Goal: Navigation & Orientation: Find specific page/section

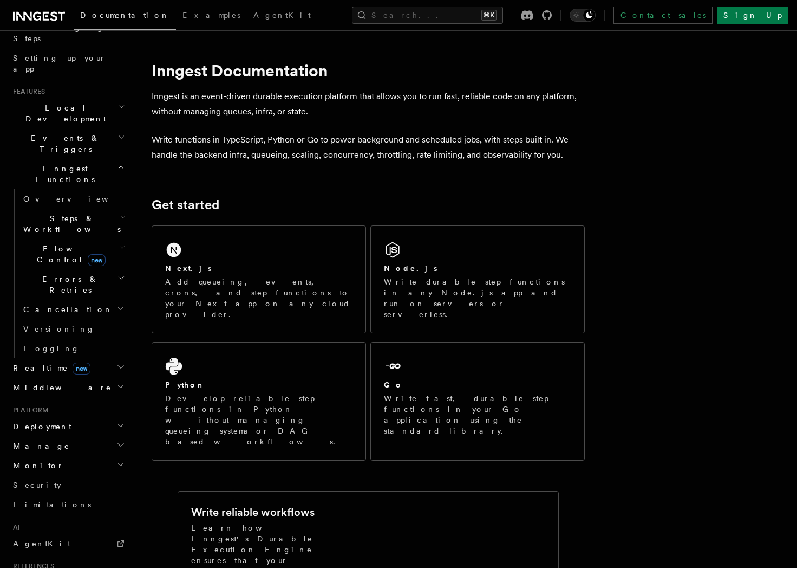
scroll to position [226, 0]
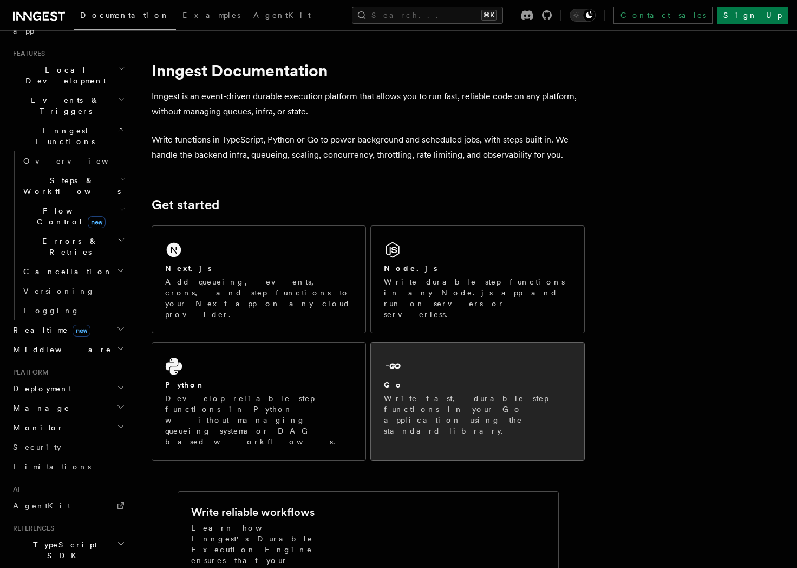
click at [445, 379] on div "Go" at bounding box center [477, 384] width 187 height 11
